Goal: Find specific page/section: Find specific page/section

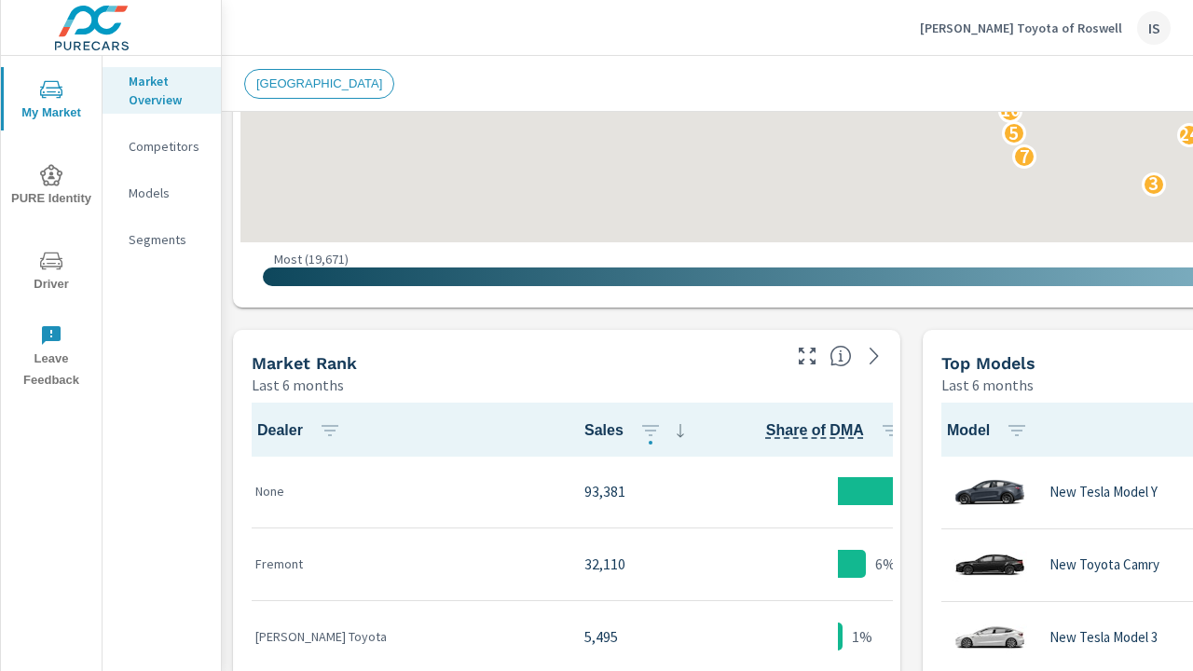
scroll to position [1, 0]
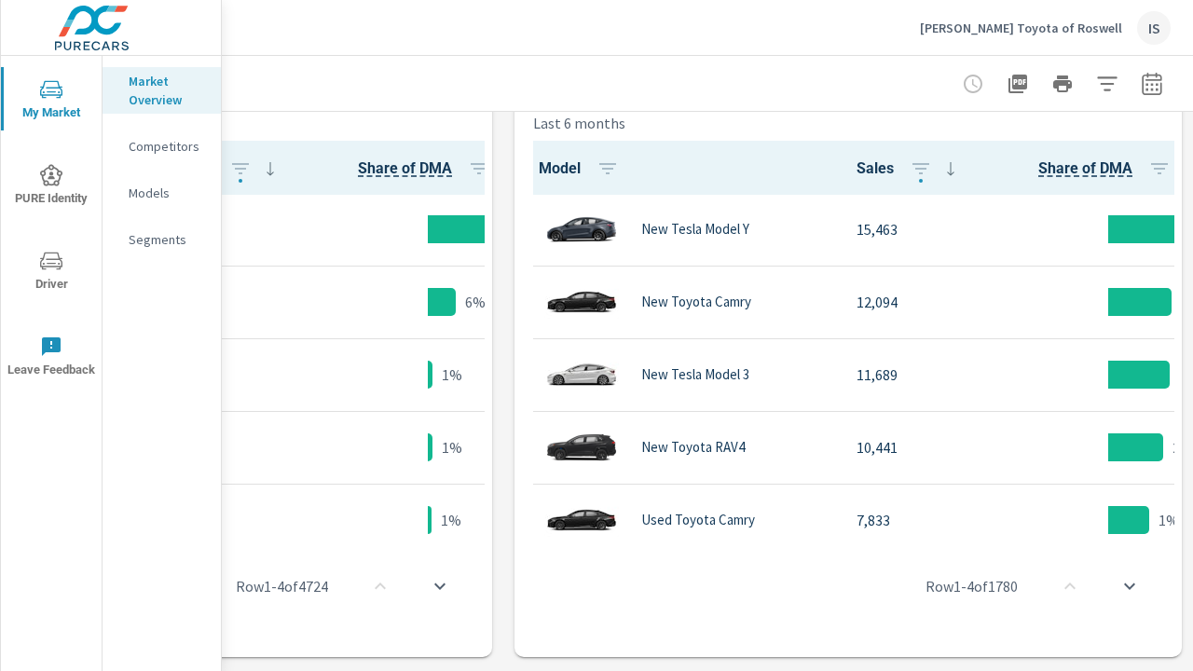
scroll to position [420, 362]
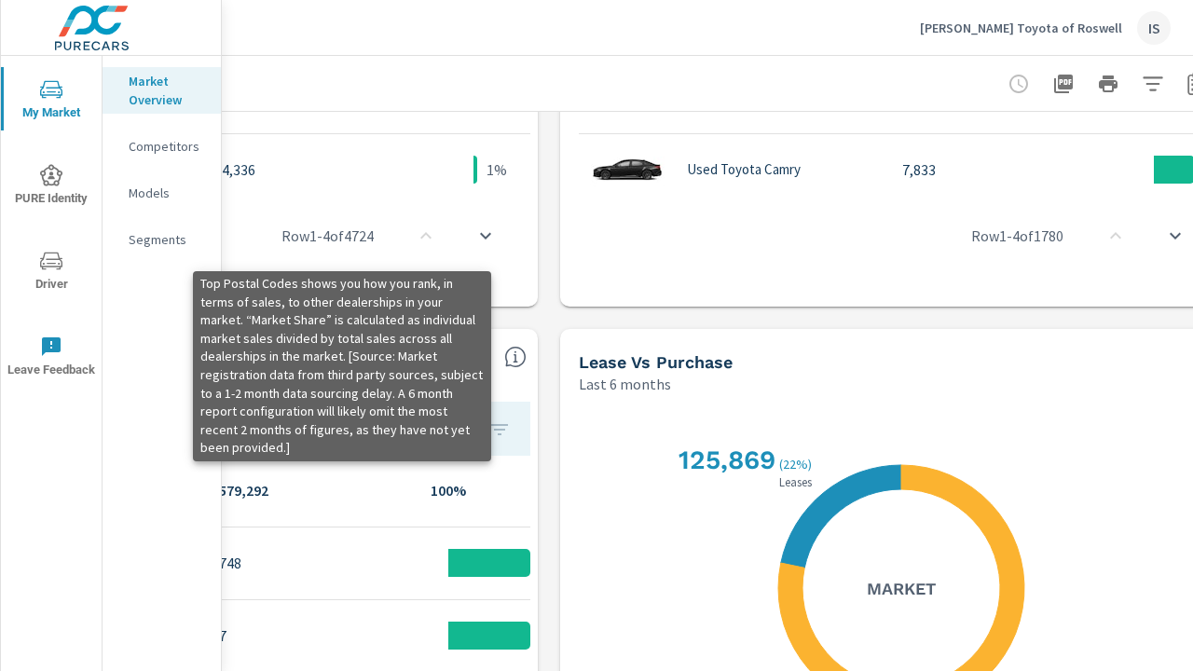
scroll to position [1322, 422]
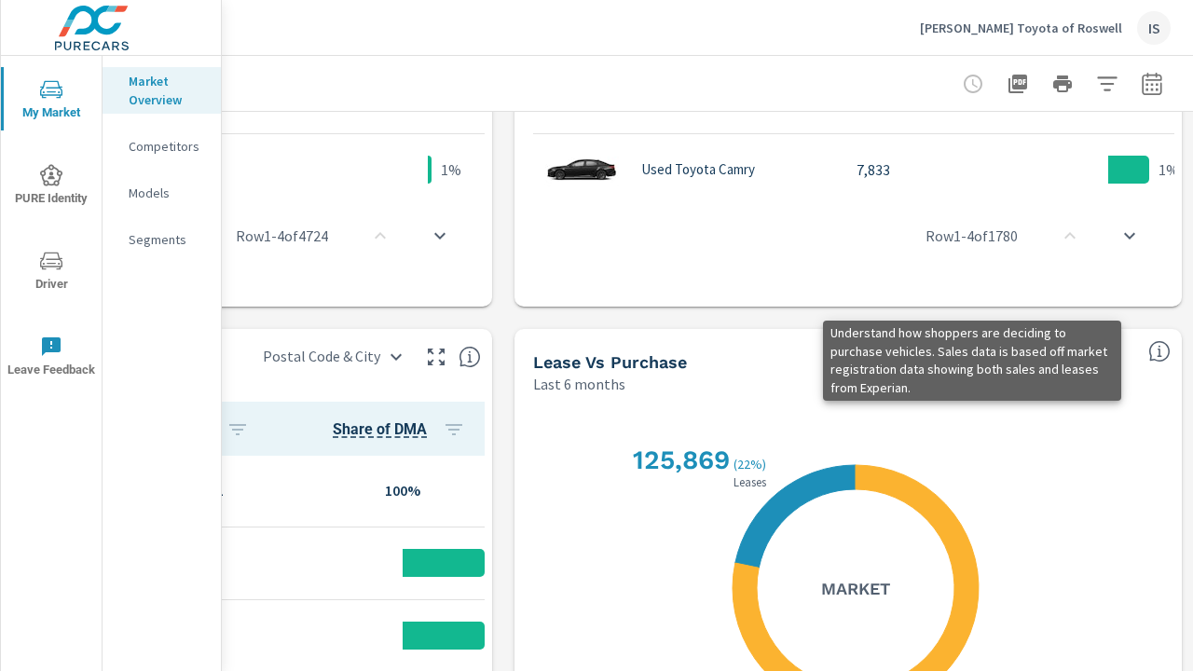
click at [1008, 83] on icon "button" at bounding box center [1017, 84] width 19 height 19
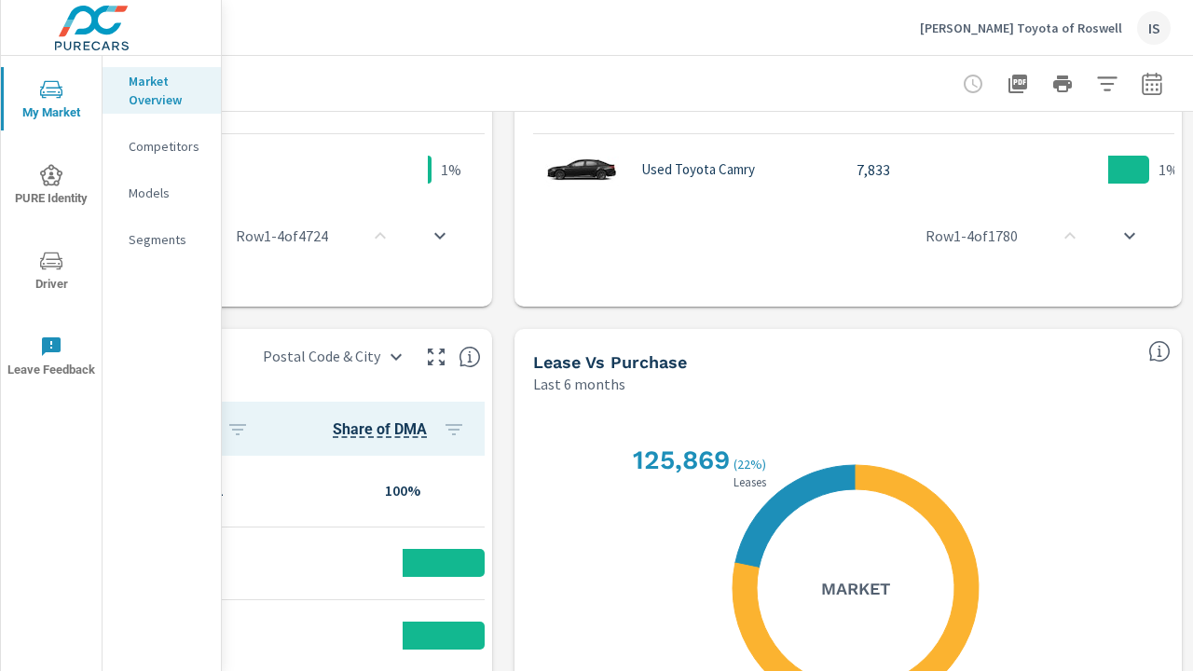
click at [1008, 83] on icon "button" at bounding box center [1017, 84] width 19 height 19
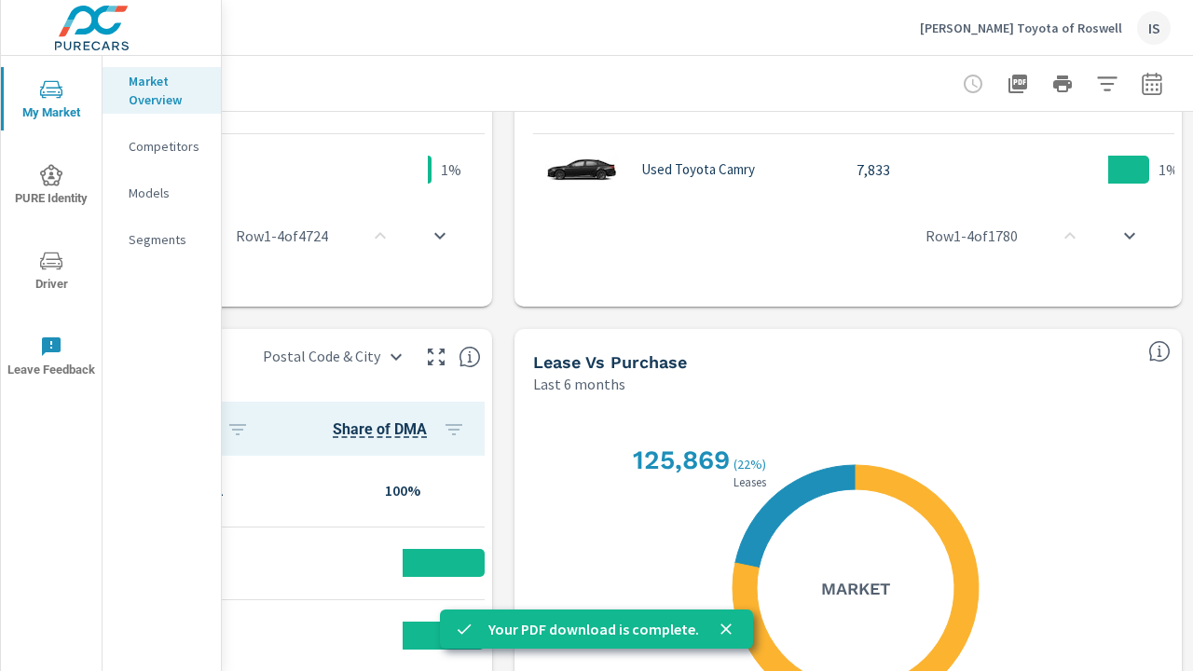
click at [1008, 83] on icon "button" at bounding box center [1017, 84] width 19 height 19
click at [326, 45] on div "[PERSON_NAME] Toyota of Roswell IS" at bounding box center [707, 27] width 926 height 55
click at [301, 73] on div "[GEOGRAPHIC_DATA]" at bounding box center [372, 84] width 1073 height 30
click at [609, 52] on div "[PERSON_NAME] Toyota of Roswell IS" at bounding box center [707, 27] width 926 height 55
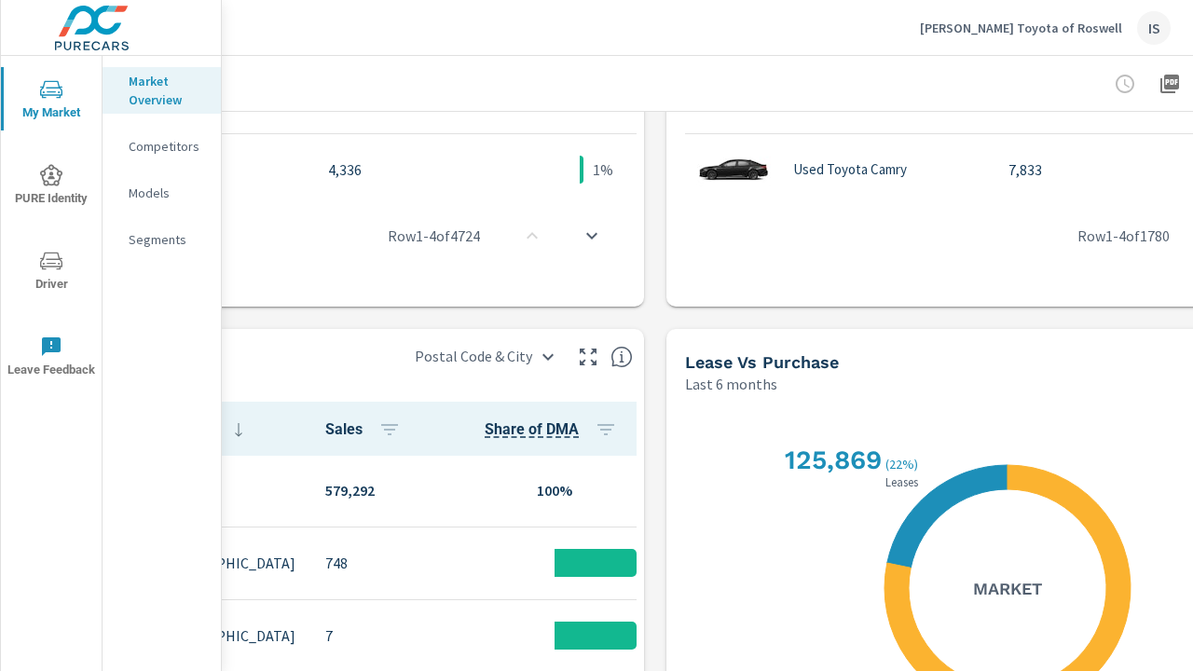
scroll to position [1322, 198]
